Goal: Information Seeking & Learning: Learn about a topic

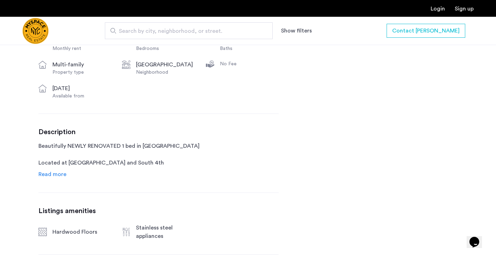
scroll to position [279, 0]
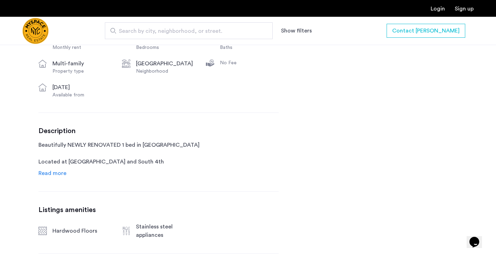
click at [160, 33] on span "Search by city, neighborhood, or street." at bounding box center [186, 31] width 134 height 8
click at [160, 33] on input "Search by city, neighborhood, or street." at bounding box center [189, 30] width 168 height 17
click at [297, 37] on div "Search by city, neighborhood, or street. Show filters" at bounding box center [239, 30] width 296 height 17
click at [297, 35] on button "Show filters" at bounding box center [296, 31] width 31 height 8
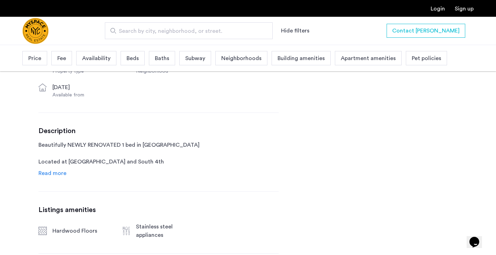
click at [41, 54] on div "Price" at bounding box center [34, 58] width 25 height 14
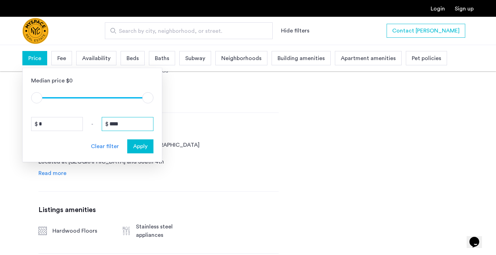
click at [129, 123] on input "****" at bounding box center [128, 124] width 52 height 14
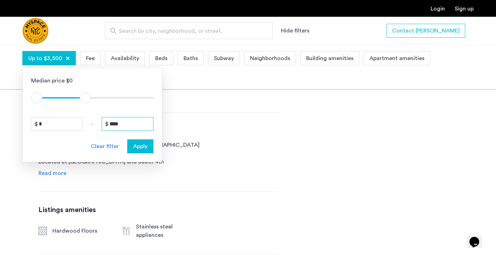
type input "****"
click at [137, 147] on span "Apply" at bounding box center [140, 146] width 14 height 8
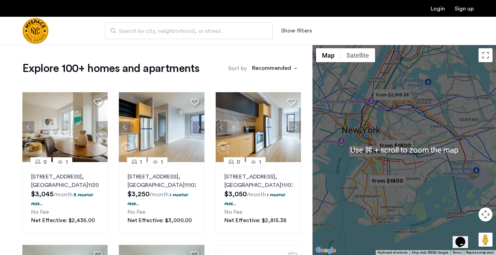
click at [485, 217] on button "Map camera controls" at bounding box center [486, 215] width 14 height 14
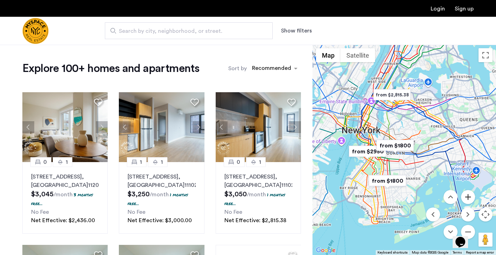
click at [468, 200] on button "Zoom in" at bounding box center [468, 197] width 14 height 14
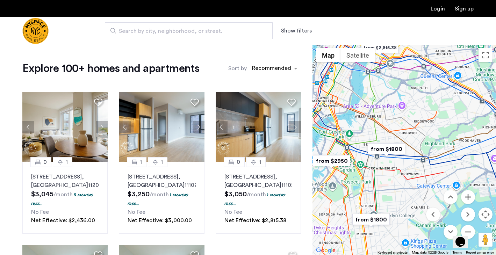
click at [468, 200] on button "Zoom in" at bounding box center [468, 197] width 14 height 14
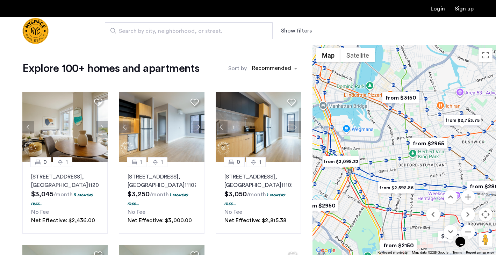
drag, startPoint x: 383, startPoint y: 133, endPoint x: 464, endPoint y: 179, distance: 93.2
click at [464, 178] on div at bounding box center [405, 150] width 184 height 211
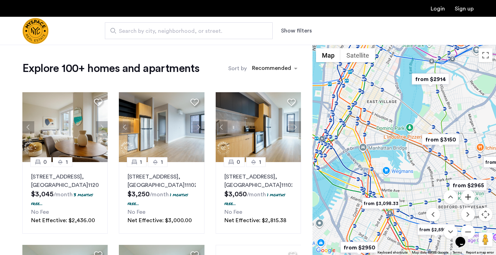
click at [472, 197] on button "Zoom in" at bounding box center [468, 197] width 14 height 14
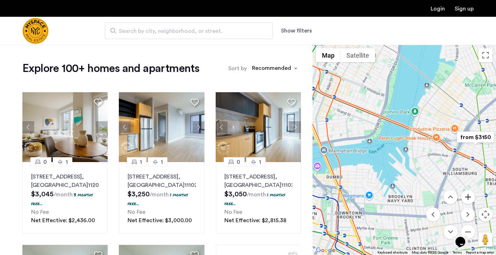
click at [472, 197] on button "Zoom in" at bounding box center [468, 197] width 14 height 14
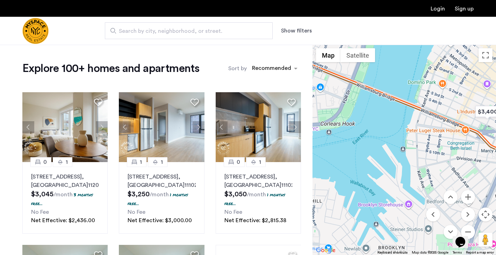
drag, startPoint x: 481, startPoint y: 138, endPoint x: 414, endPoint y: 144, distance: 67.4
click at [417, 139] on div at bounding box center [405, 150] width 184 height 211
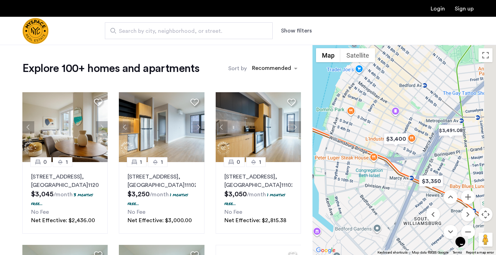
drag, startPoint x: 462, startPoint y: 130, endPoint x: 434, endPoint y: 163, distance: 43.6
click at [434, 163] on div at bounding box center [405, 150] width 184 height 211
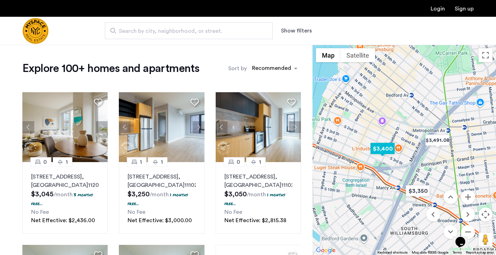
click at [386, 149] on img "$3,400" at bounding box center [383, 149] width 30 height 16
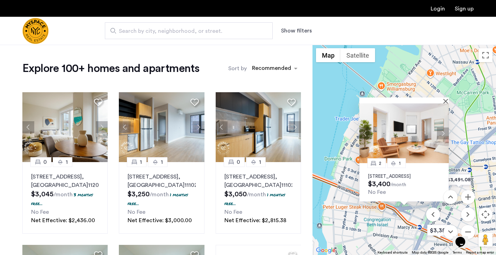
click at [463, 171] on div "2 1 [STREET_ADDRESS] $3,400 /month No Fee" at bounding box center [405, 150] width 184 height 211
click at [464, 178] on img "$3,491.08" at bounding box center [459, 180] width 30 height 16
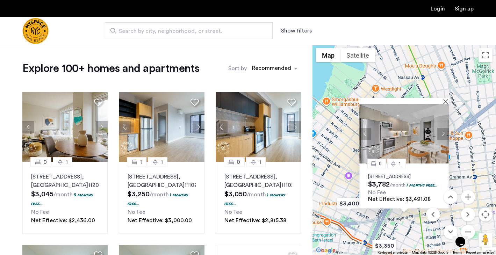
click at [470, 182] on div "0 [GEOGRAPHIC_DATA][STREET_ADDRESS] $3,782 /month 1 months free... No Fee Net E…" at bounding box center [405, 150] width 184 height 211
click at [447, 98] on div at bounding box center [405, 101] width 90 height 6
click at [443, 98] on div at bounding box center [402, 101] width 85 height 6
click at [445, 99] on button "Close" at bounding box center [447, 101] width 5 height 5
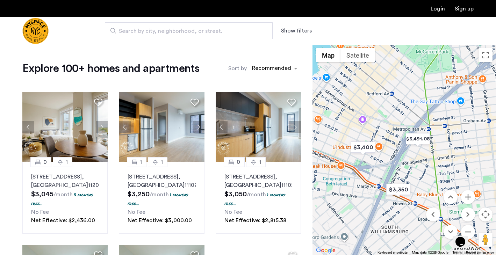
drag, startPoint x: 403, startPoint y: 182, endPoint x: 417, endPoint y: 125, distance: 58.7
click at [417, 125] on div at bounding box center [405, 150] width 184 height 211
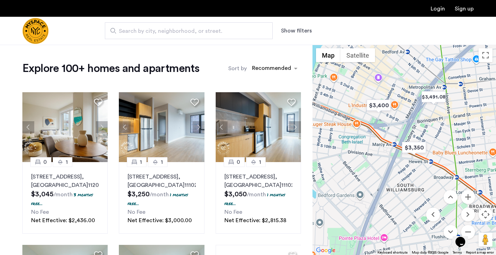
drag, startPoint x: 409, startPoint y: 177, endPoint x: 428, endPoint y: 123, distance: 57.4
click at [428, 123] on div at bounding box center [405, 150] width 184 height 211
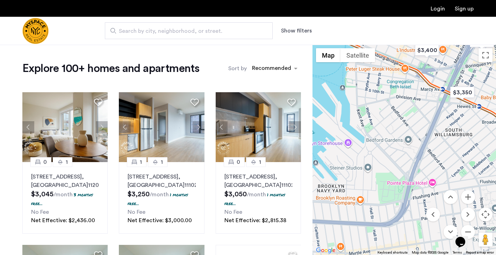
drag, startPoint x: 394, startPoint y: 163, endPoint x: 360, endPoint y: 278, distance: 120.5
click at [360, 255] on html "Login Sign up Search by city, neighborhood, or street. Show filters Up to $3,50…" at bounding box center [248, 127] width 496 height 255
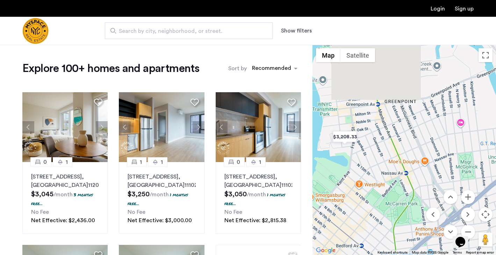
drag, startPoint x: 408, startPoint y: 167, endPoint x: 397, endPoint y: 261, distance: 94.0
click at [397, 255] on html "Login Sign up Search by city, neighborhood, or street. Show filters Up to $3,50…" at bounding box center [248, 127] width 496 height 255
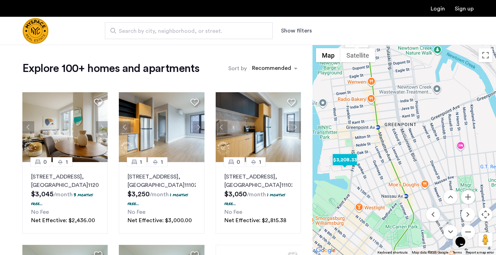
click at [351, 162] on img "$3,208.33" at bounding box center [345, 160] width 30 height 16
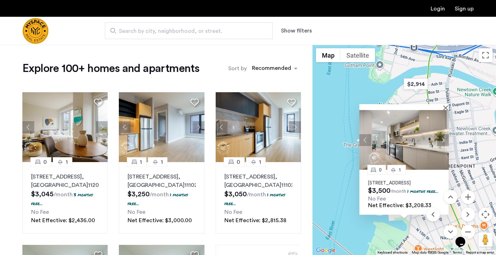
click at [444, 134] on button "Next apartment" at bounding box center [443, 140] width 12 height 12
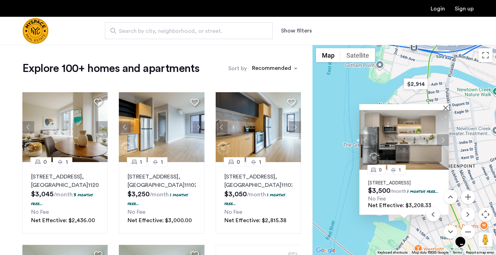
click at [444, 134] on button "Next apartment" at bounding box center [443, 140] width 12 height 12
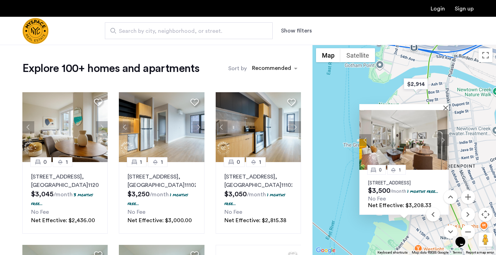
click at [444, 134] on button "Next apartment" at bounding box center [443, 140] width 12 height 12
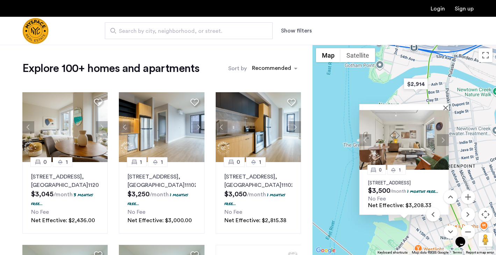
click at [444, 134] on button "Next apartment" at bounding box center [443, 140] width 12 height 12
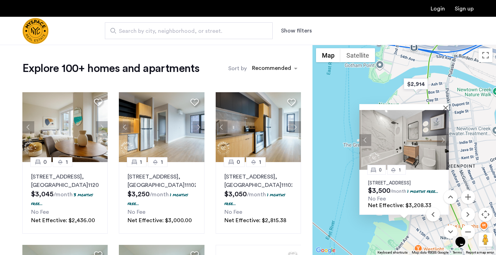
click at [444, 134] on button "Next apartment" at bounding box center [443, 140] width 12 height 12
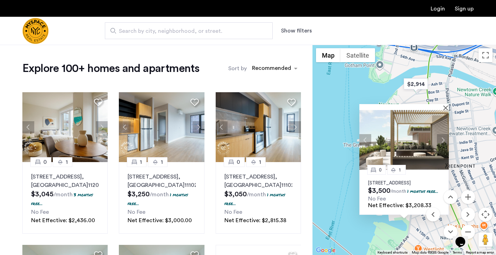
click at [444, 134] on button "Next apartment" at bounding box center [443, 140] width 12 height 12
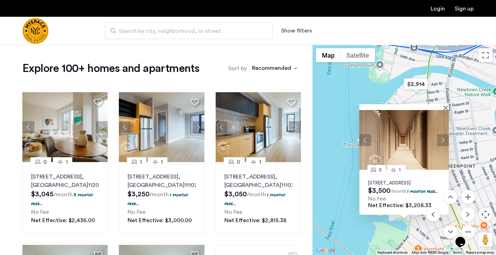
click at [444, 134] on button "Next apartment" at bounding box center [443, 140] width 12 height 12
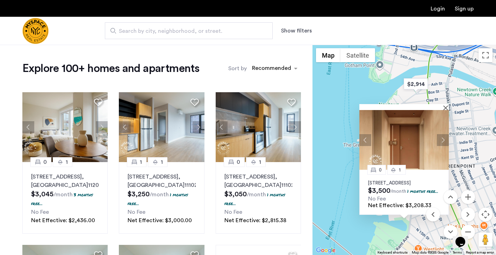
click at [444, 134] on button "Next apartment" at bounding box center [443, 140] width 12 height 12
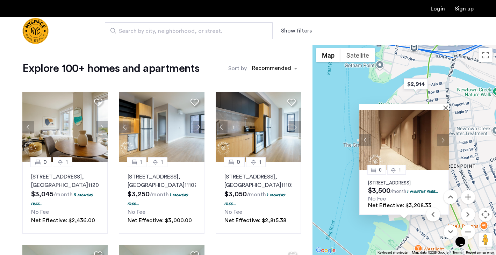
click at [467, 176] on div "0 [GEOGRAPHIC_DATA][STREET_ADDRESS] $3,500 /month 1 months free... No Fee Net E…" at bounding box center [405, 150] width 184 height 211
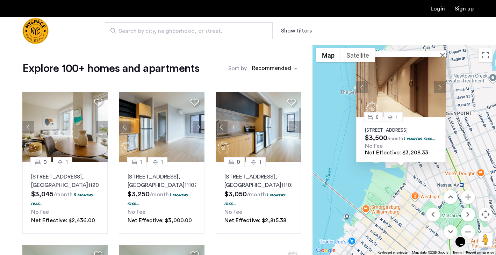
drag, startPoint x: 467, startPoint y: 176, endPoint x: 461, endPoint y: 112, distance: 63.9
click at [461, 112] on div "0 [GEOGRAPHIC_DATA][STREET_ADDRESS] $3,500 /month 1 months free... No Fee Net E…" at bounding box center [405, 150] width 184 height 211
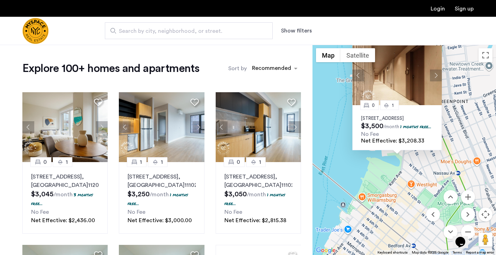
click at [400, 116] on p "[STREET_ADDRESS]" at bounding box center [397, 119] width 72 height 6
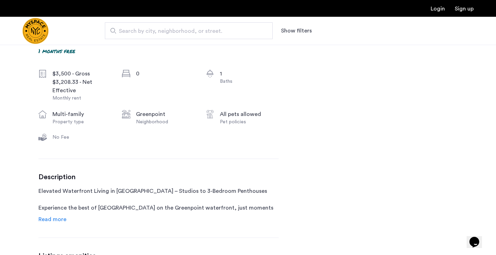
scroll to position [265, 0]
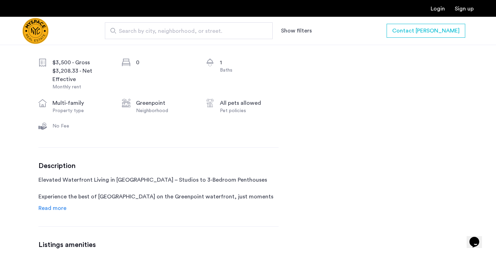
click at [62, 207] on span "Read more" at bounding box center [52, 209] width 28 height 6
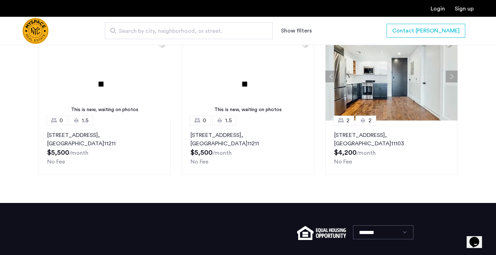
scroll to position [1092, 0]
